Goal: Navigation & Orientation: Find specific page/section

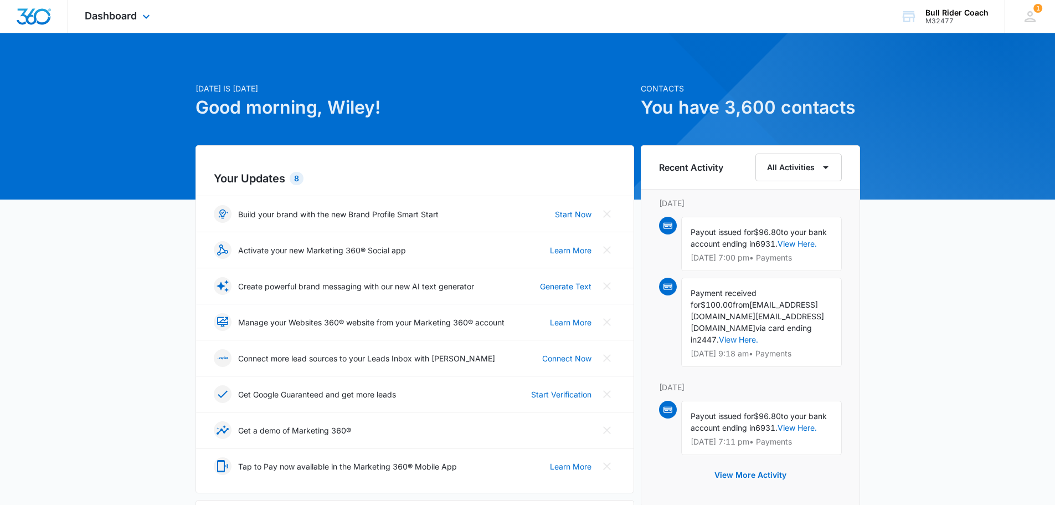
click at [102, 23] on div "Dashboard Apps Reputation Websites Forms CRM Email Social Shop Payments POS Con…" at bounding box center [118, 16] width 101 height 33
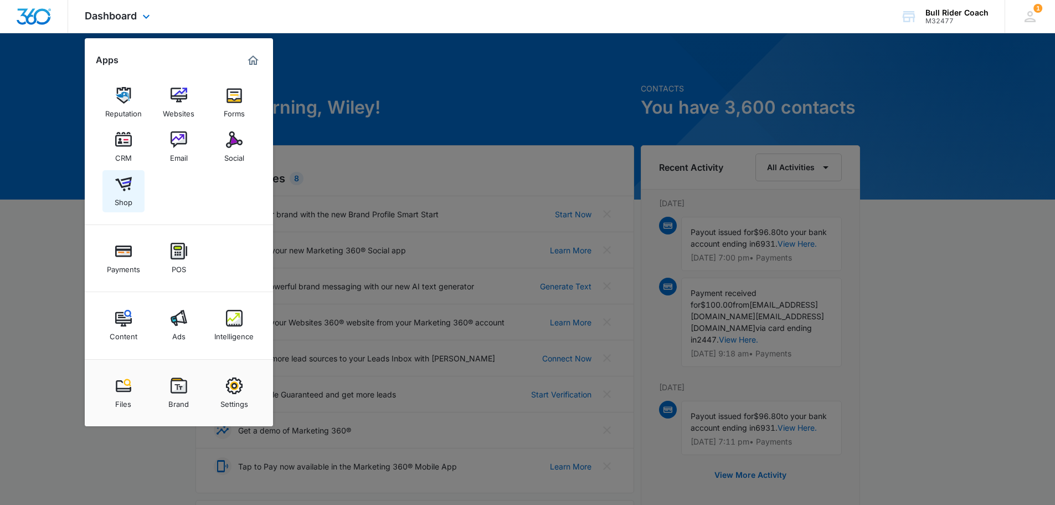
click at [127, 206] on div "Shop" at bounding box center [124, 199] width 18 height 14
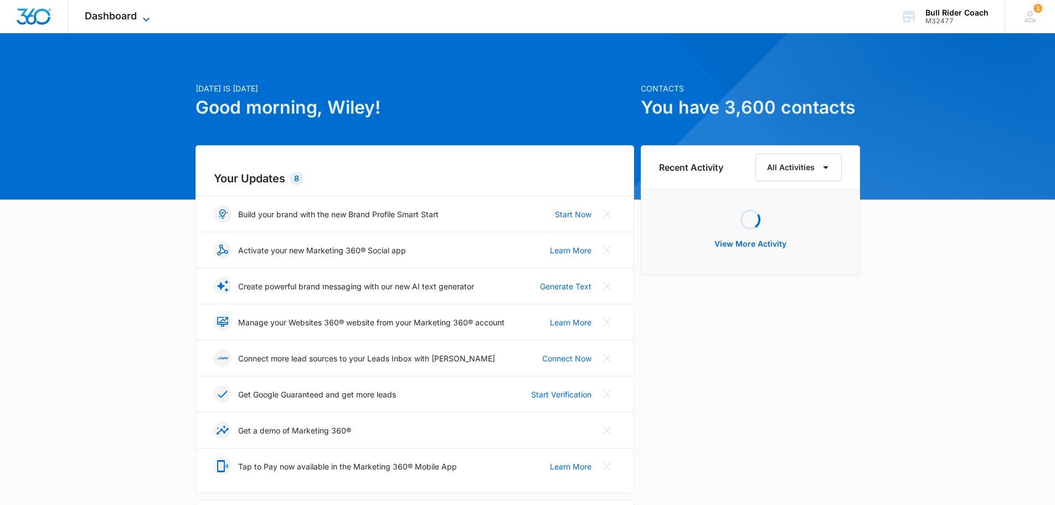
click at [148, 17] on icon at bounding box center [146, 19] width 13 height 13
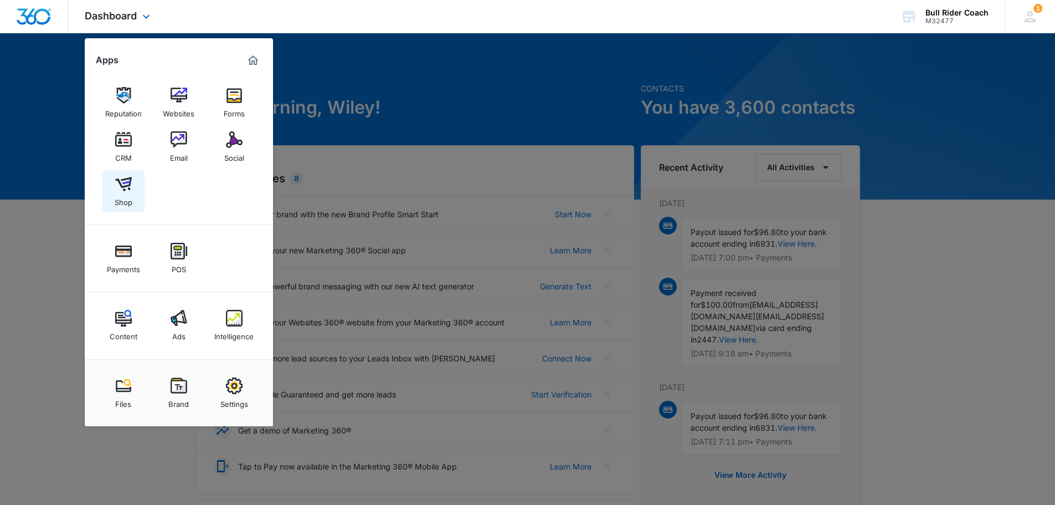
click at [120, 191] on img at bounding box center [123, 184] width 17 height 17
